Goal: Task Accomplishment & Management: Use online tool/utility

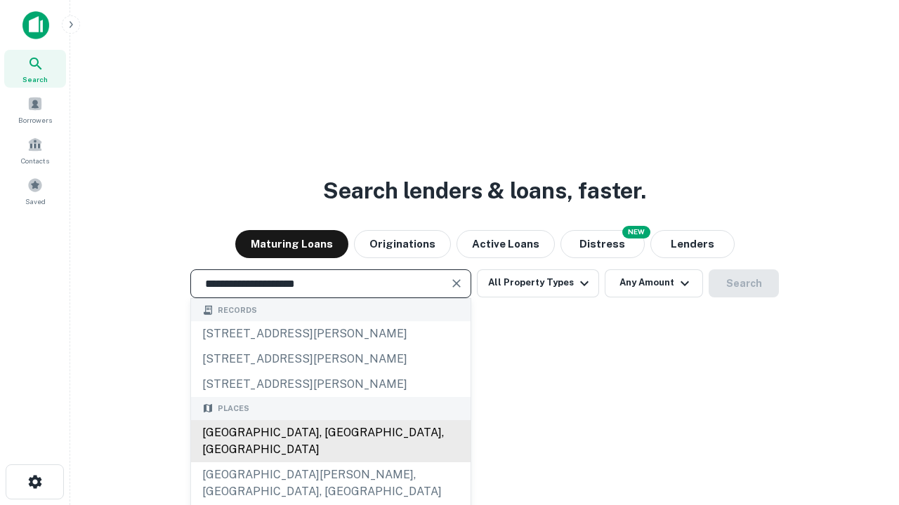
click at [330, 463] on div "Santa Monica, CA, USA" at bounding box center [330, 442] width 279 height 42
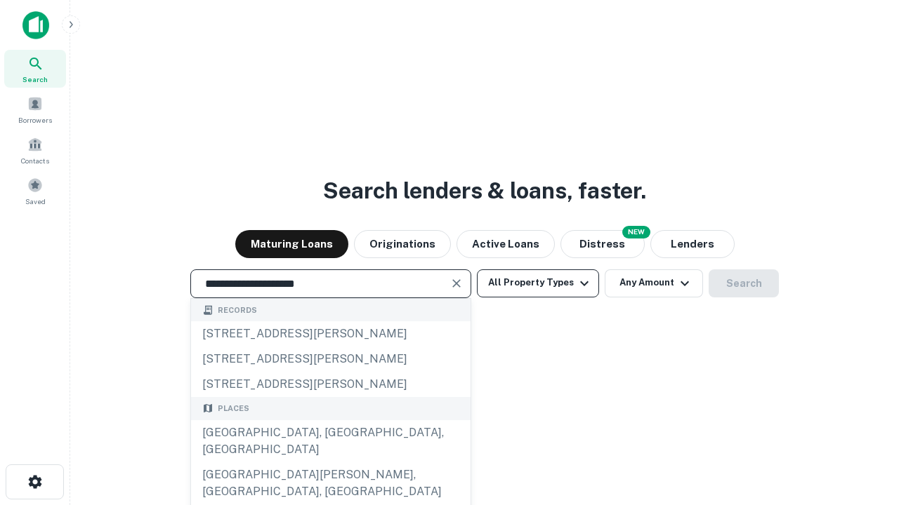
type input "**********"
click at [538, 283] on button "All Property Types" at bounding box center [538, 284] width 122 height 28
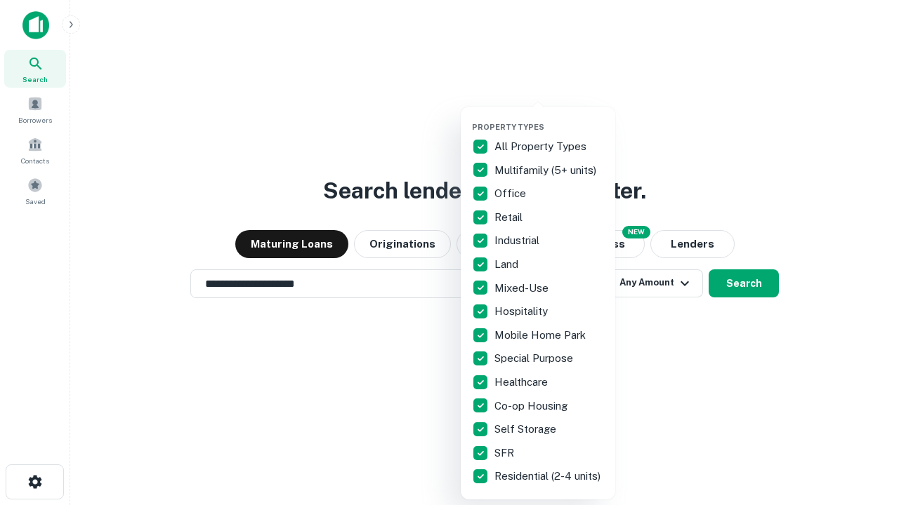
click at [549, 118] on button "button" at bounding box center [549, 118] width 154 height 1
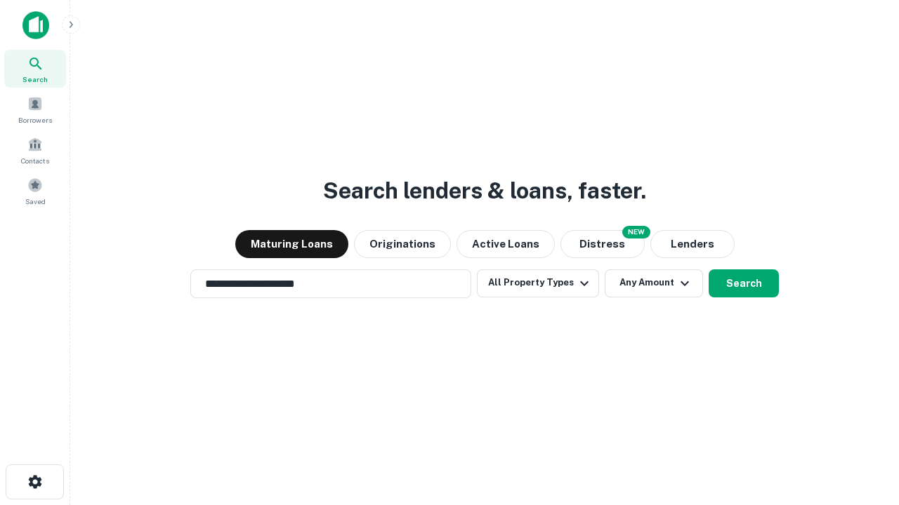
scroll to position [8, 169]
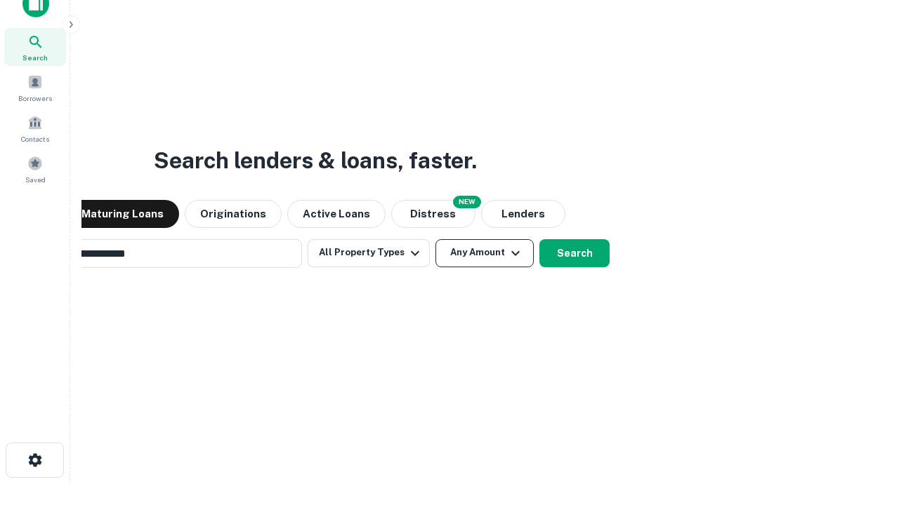
click at [435, 239] on button "Any Amount" at bounding box center [484, 253] width 98 height 28
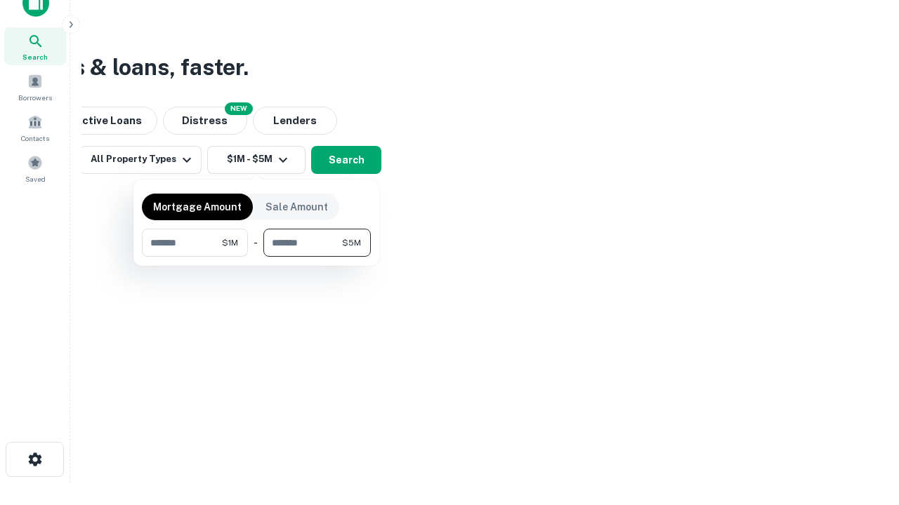
type input "*******"
click at [256, 257] on button "button" at bounding box center [256, 257] width 229 height 1
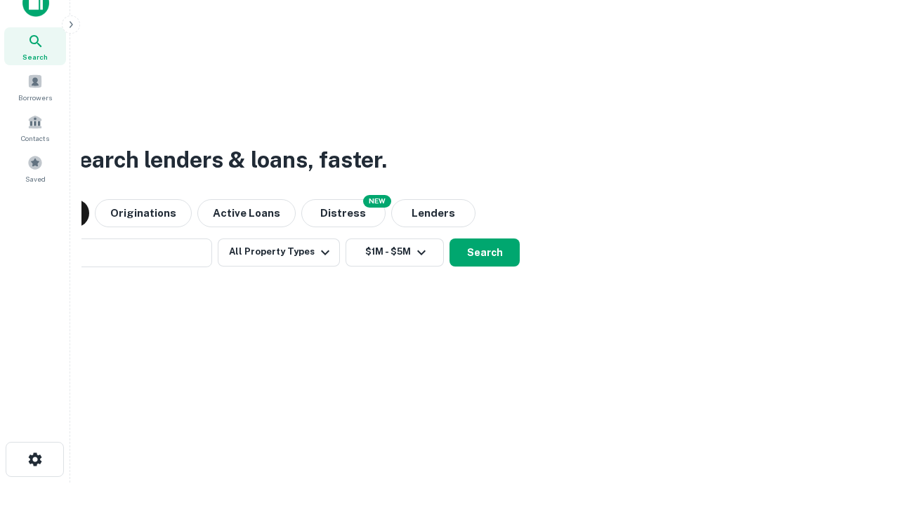
scroll to position [22, 0]
click at [449, 239] on button "Search" at bounding box center [484, 253] width 70 height 28
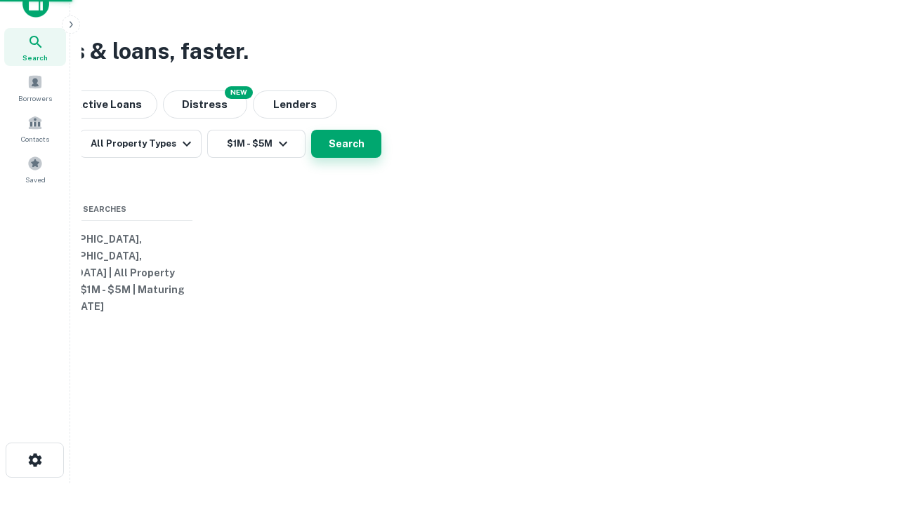
scroll to position [22, 0]
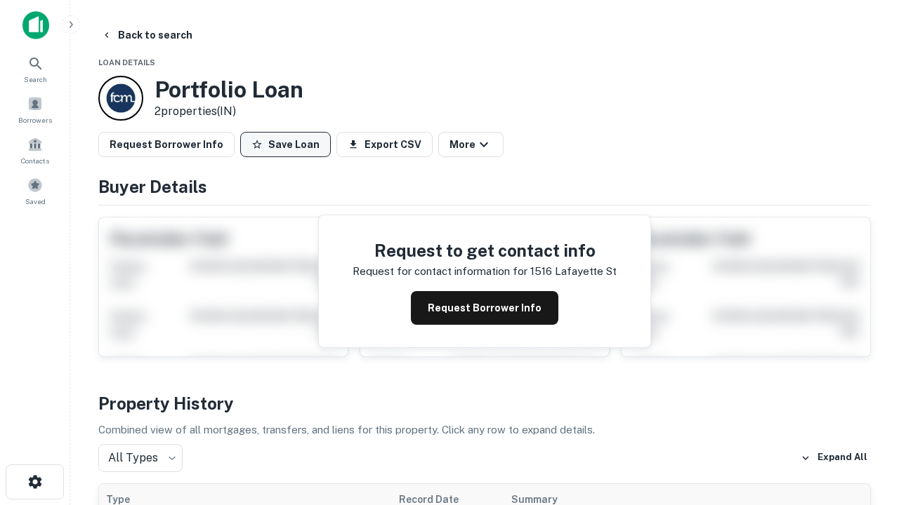
click at [285, 145] on button "Save Loan" at bounding box center [285, 144] width 91 height 25
click at [289, 145] on button "Loan Saved" at bounding box center [288, 144] width 97 height 25
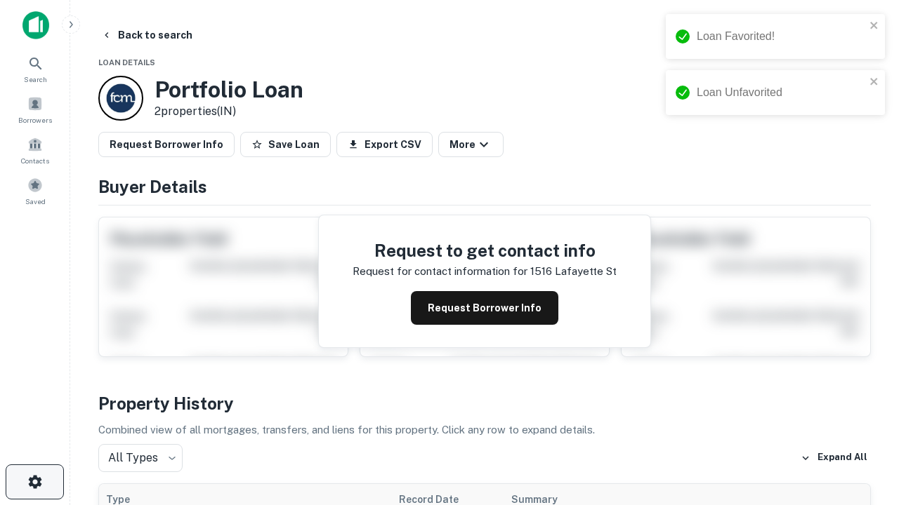
click at [34, 482] on icon "button" at bounding box center [35, 482] width 17 height 17
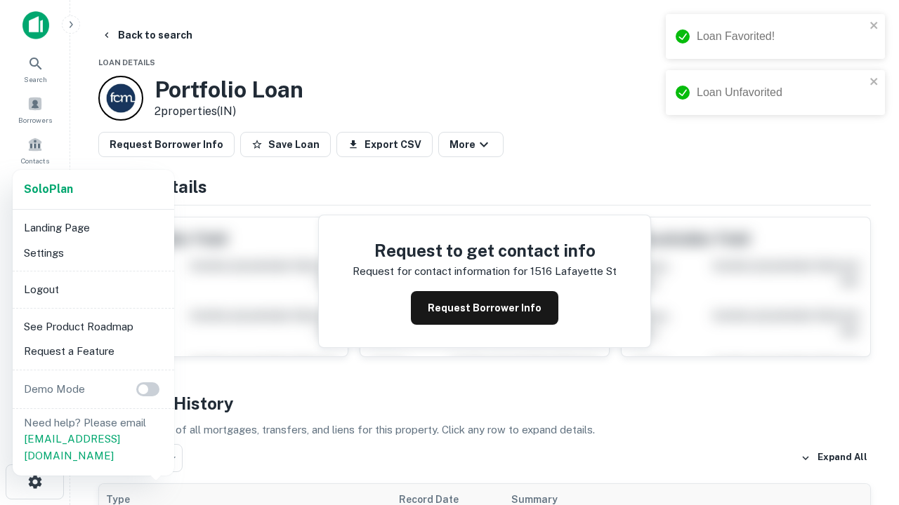
click at [93, 289] on li "Logout" at bounding box center [93, 289] width 150 height 25
